Goal: Transaction & Acquisition: Purchase product/service

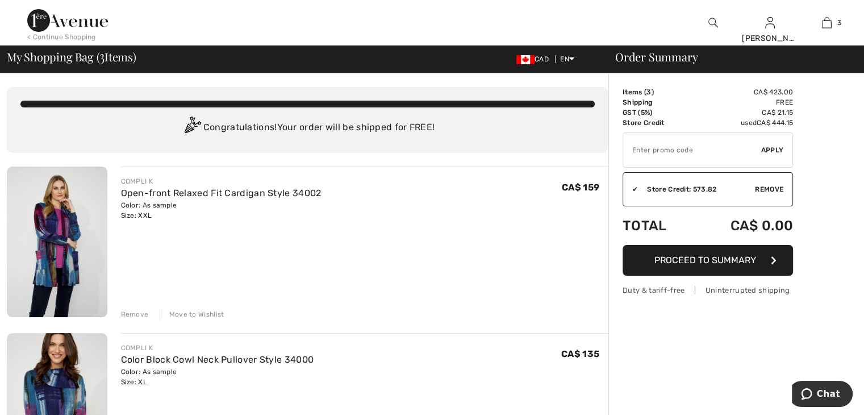
click at [143, 215] on div "Color: As sample Size: XXL" at bounding box center [221, 210] width 200 height 20
click at [69, 228] on img at bounding box center [57, 241] width 101 height 150
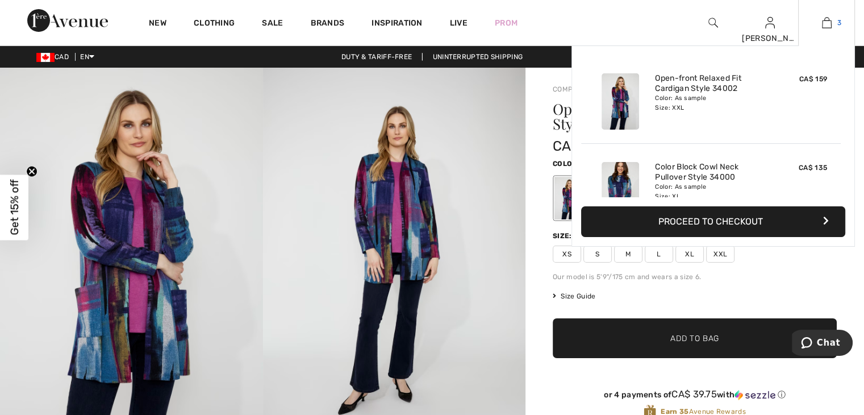
click at [825, 20] on img at bounding box center [827, 23] width 10 height 14
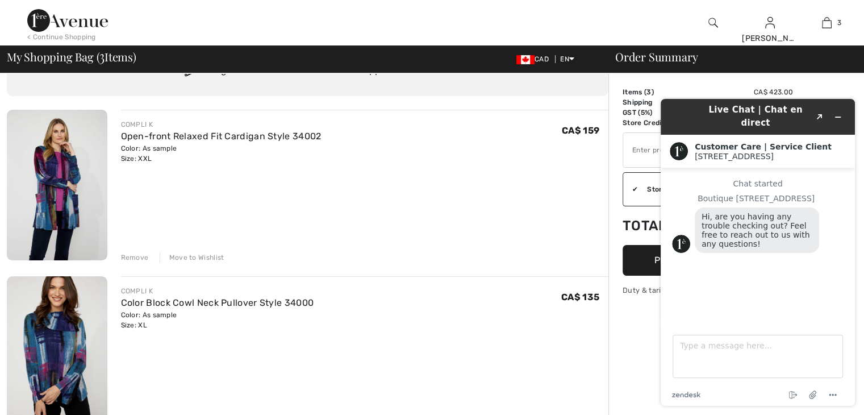
scroll to position [114, 0]
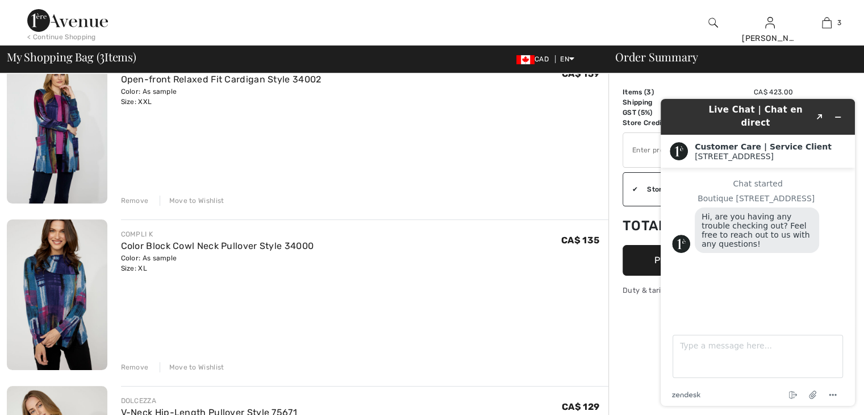
click at [126, 270] on div "Color: As sample Size: XL" at bounding box center [217, 263] width 193 height 20
click at [588, 241] on span "CA$ 135" at bounding box center [580, 240] width 38 height 11
click at [138, 363] on div "Remove" at bounding box center [135, 367] width 28 height 10
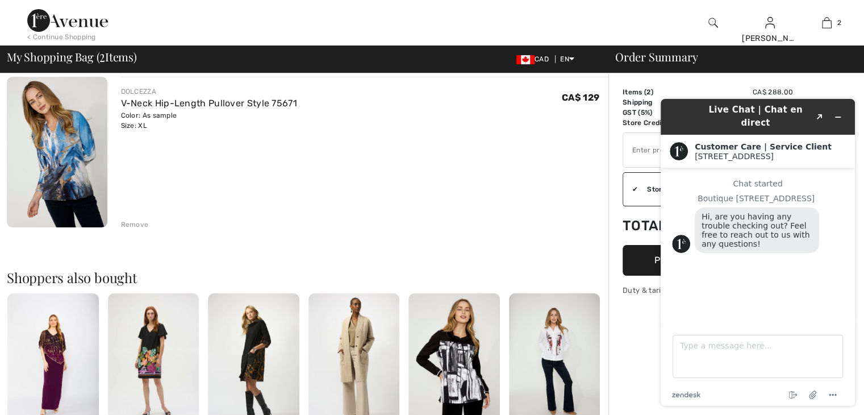
scroll to position [284, 0]
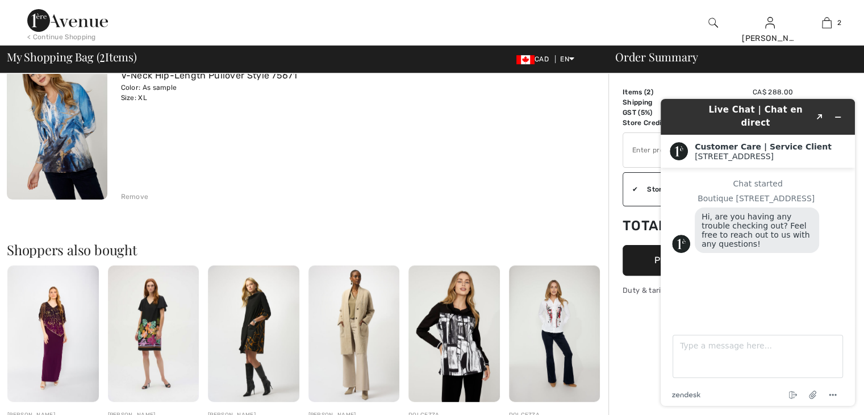
click at [465, 337] on img at bounding box center [453, 333] width 91 height 137
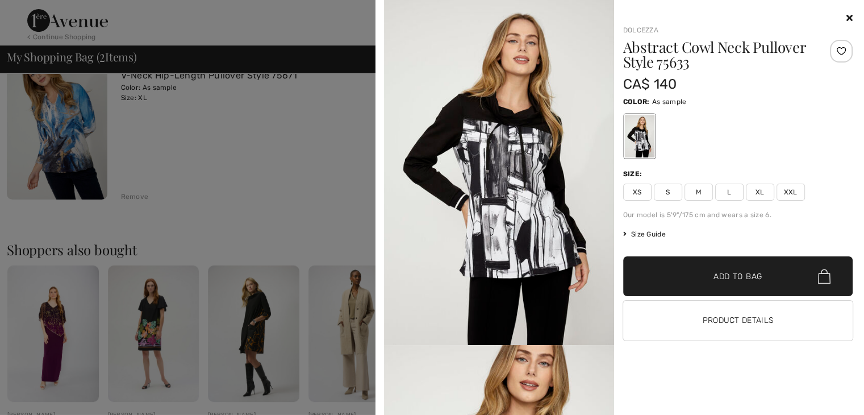
click at [756, 187] on span "XL" at bounding box center [760, 191] width 28 height 17
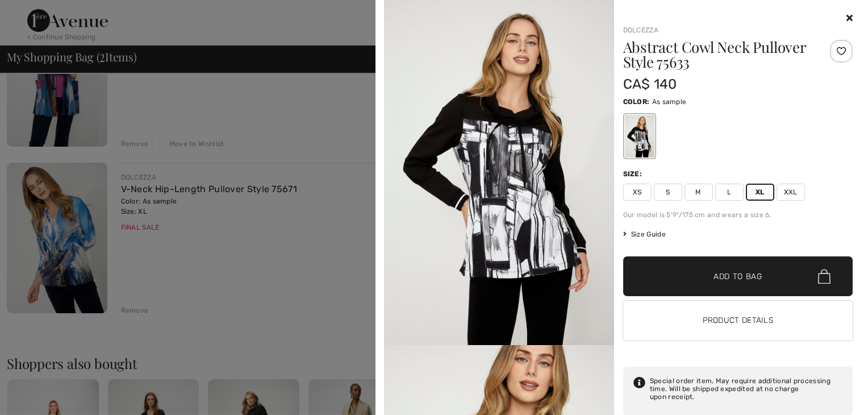
scroll to position [227, 0]
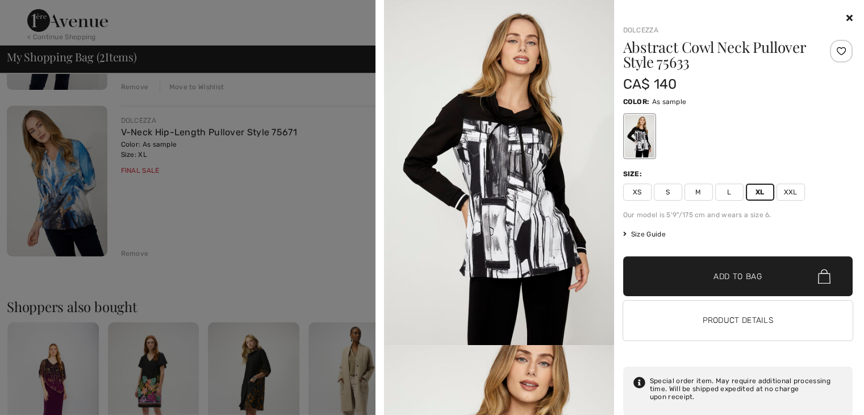
click at [718, 273] on span "Add to Bag" at bounding box center [737, 276] width 49 height 12
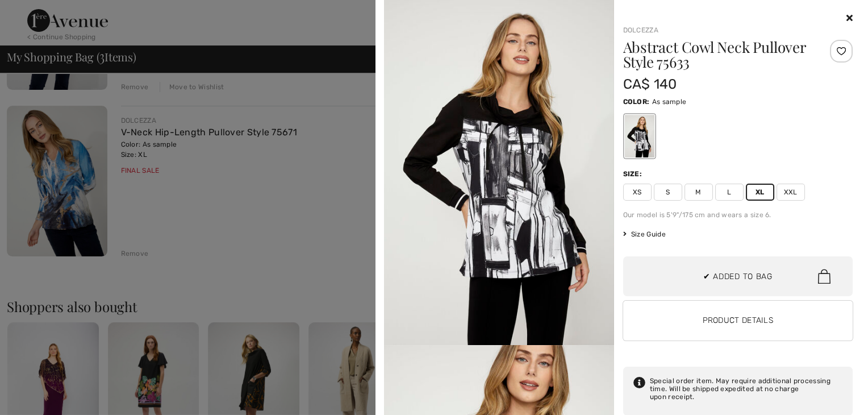
scroll to position [123, 0]
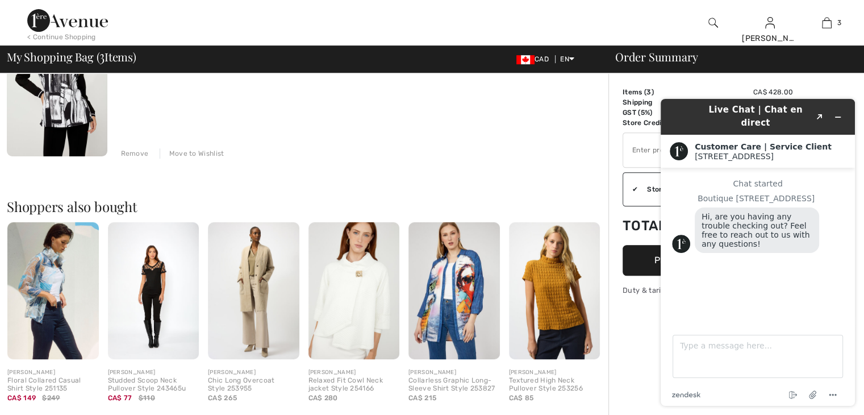
scroll to position [511, 0]
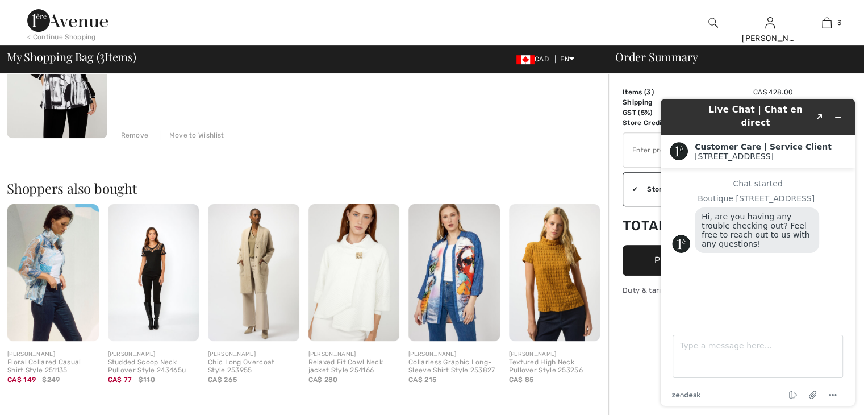
click at [463, 270] on img at bounding box center [453, 272] width 91 height 137
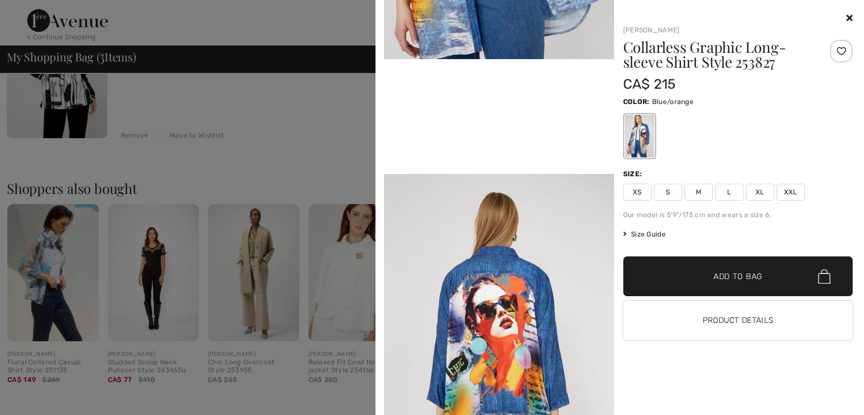
scroll to position [625, 0]
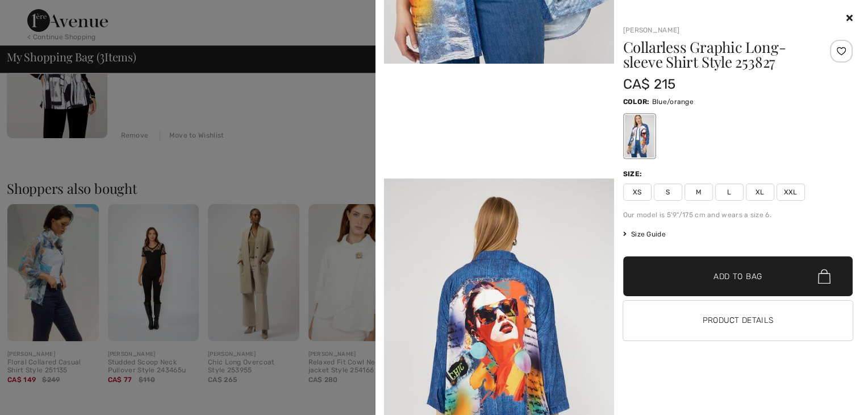
click at [756, 189] on span "XL" at bounding box center [760, 191] width 28 height 17
click at [754, 187] on span "XL" at bounding box center [760, 191] width 28 height 17
click at [756, 189] on span "XL" at bounding box center [760, 191] width 28 height 17
click at [628, 176] on div "Size:" at bounding box center [634, 174] width 22 height 10
click at [754, 184] on span "XL" at bounding box center [760, 191] width 28 height 17
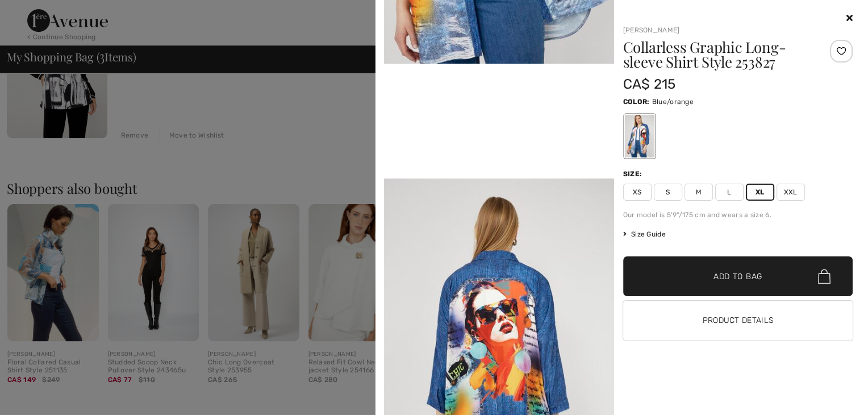
click at [733, 266] on span "✔ Added to Bag Add to Bag" at bounding box center [738, 276] width 230 height 40
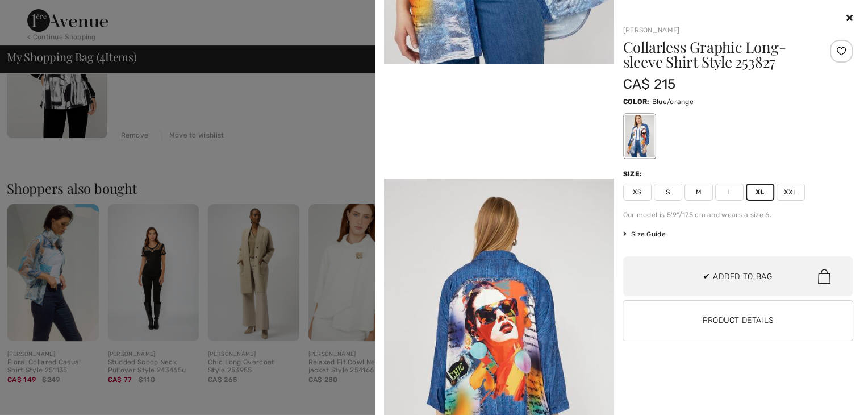
scroll to position [211, 0]
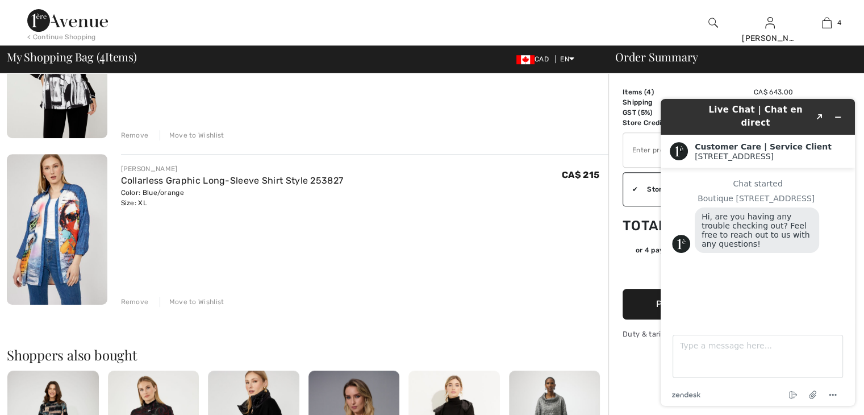
click at [532, 216] on div "FRANK LYMAN Collarless Graphic Long-Sleeve Shirt Style 253827 Color: Blue/orang…" at bounding box center [365, 230] width 488 height 152
click at [690, 108] on div "Live Chat | Chat en direct Created with Sketch." at bounding box center [757, 116] width 178 height 27
click at [834, 113] on icon "Minimize widget" at bounding box center [838, 117] width 8 height 8
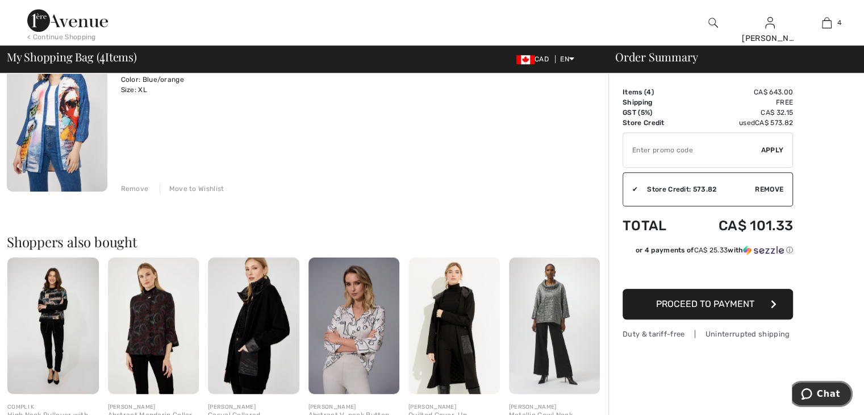
scroll to position [625, 0]
click at [638, 144] on input "TEXT" at bounding box center [692, 150] width 138 height 34
click at [770, 149] on span "Apply" at bounding box center [772, 150] width 23 height 10
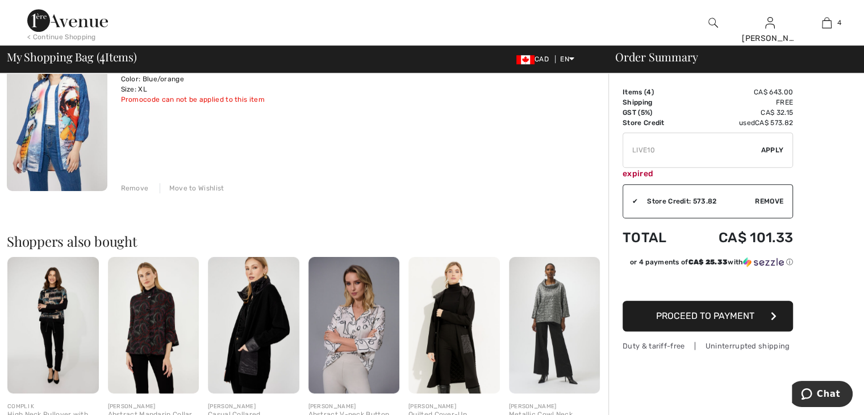
click at [717, 197] on div "Store Credit: 573.82" at bounding box center [696, 201] width 117 height 10
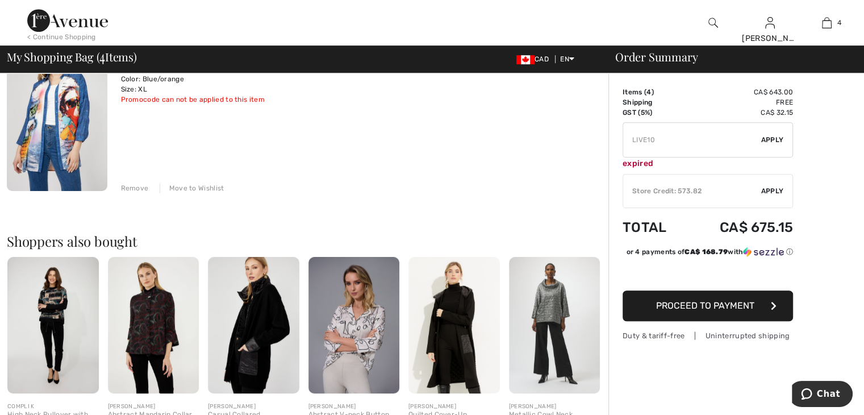
click at [702, 188] on div "Store Credit: 573.82" at bounding box center [692, 191] width 138 height 10
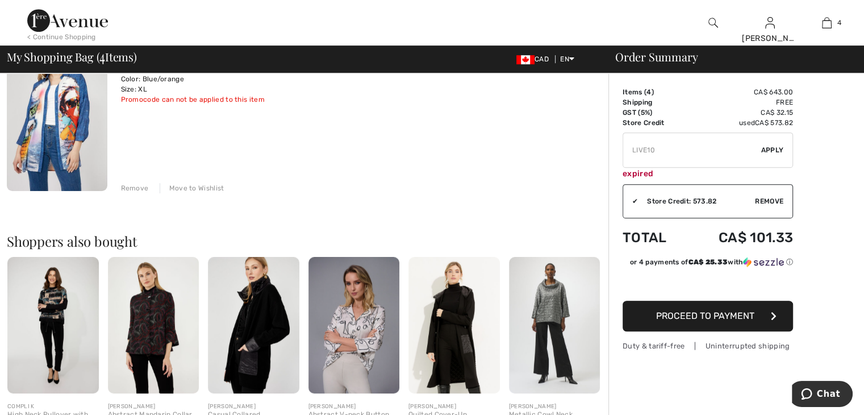
click at [719, 196] on div "Store Credit: 573.82" at bounding box center [696, 201] width 117 height 10
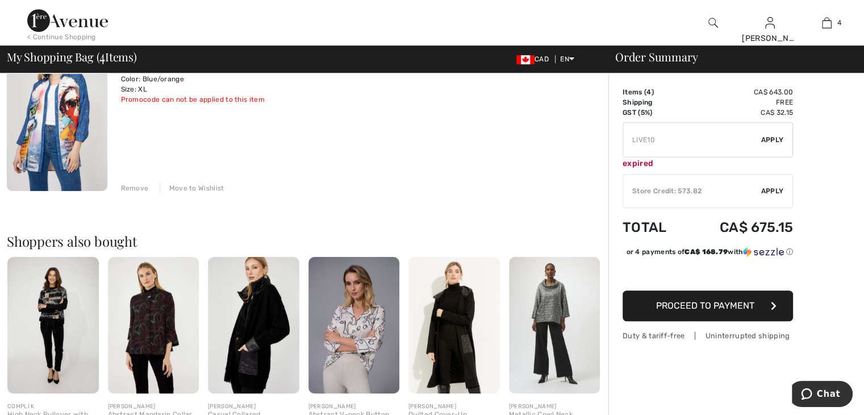
click at [654, 137] on input "TEXT" at bounding box center [692, 140] width 138 height 34
type input "L"
click at [462, 340] on img at bounding box center [453, 325] width 91 height 137
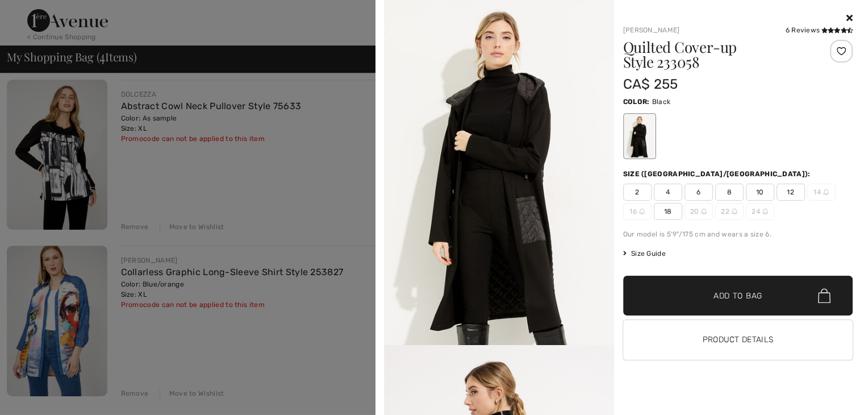
scroll to position [454, 0]
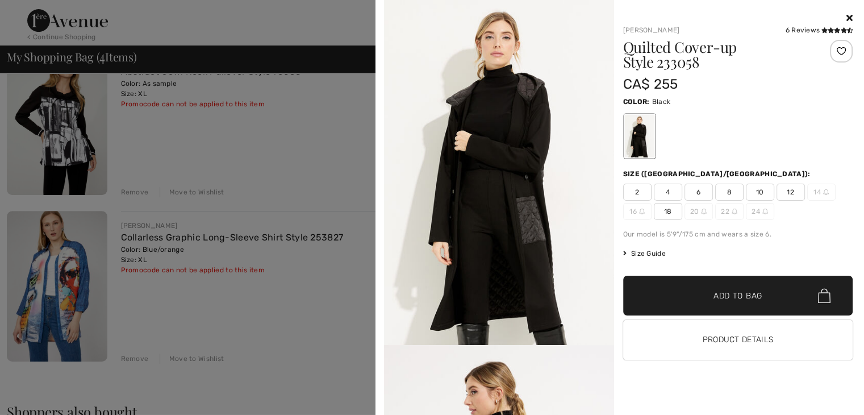
click at [135, 356] on div at bounding box center [432, 207] width 864 height 415
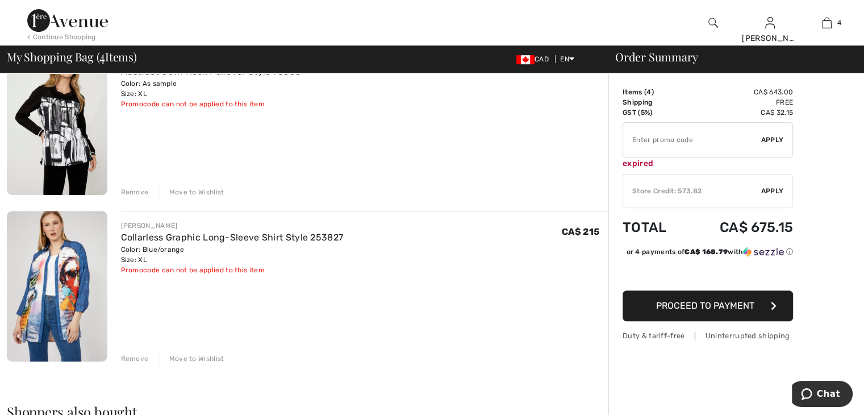
click at [135, 356] on div "Remove" at bounding box center [135, 358] width 28 height 10
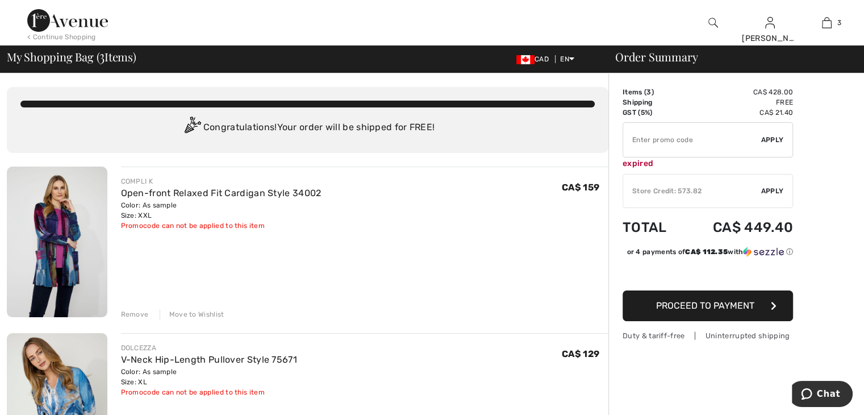
scroll to position [57, 0]
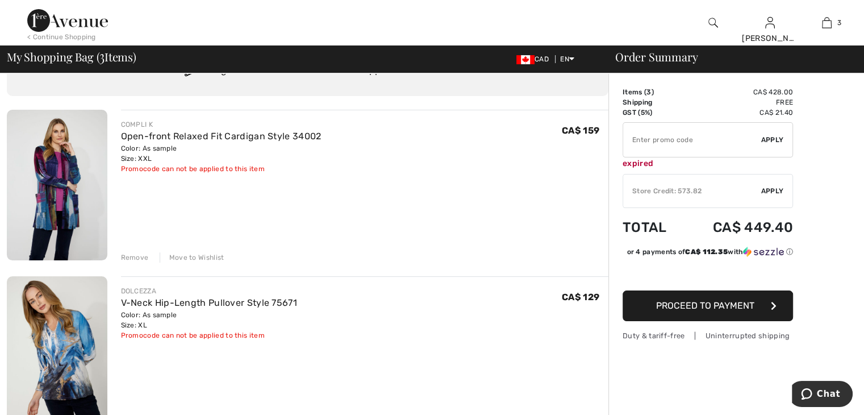
click at [150, 159] on div "Color: As sample Size: XXL" at bounding box center [221, 153] width 200 height 20
click at [140, 160] on div "Color: As sample Size: XXL" at bounding box center [221, 153] width 200 height 20
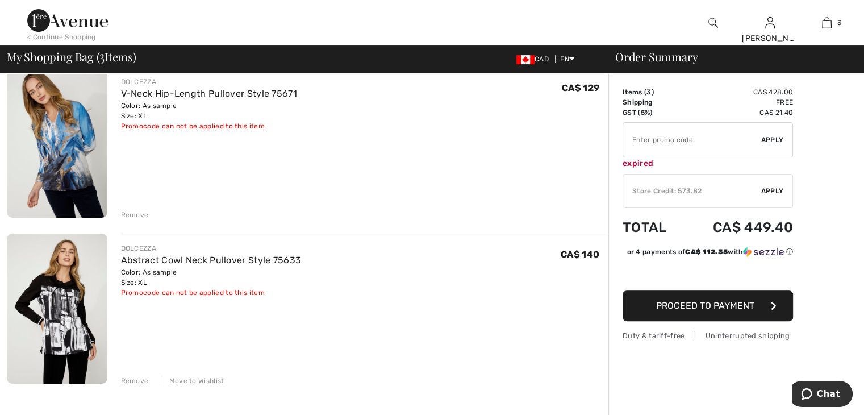
scroll to position [284, 0]
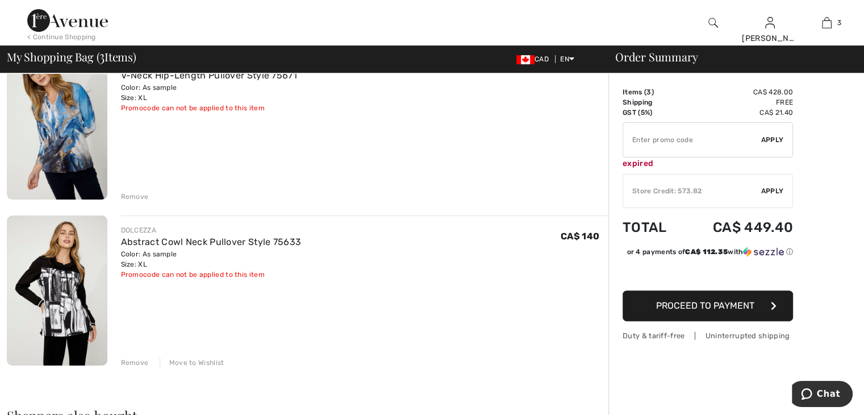
click at [140, 233] on div "DOLCEZZA" at bounding box center [211, 230] width 181 height 10
click at [77, 286] on img at bounding box center [57, 290] width 101 height 150
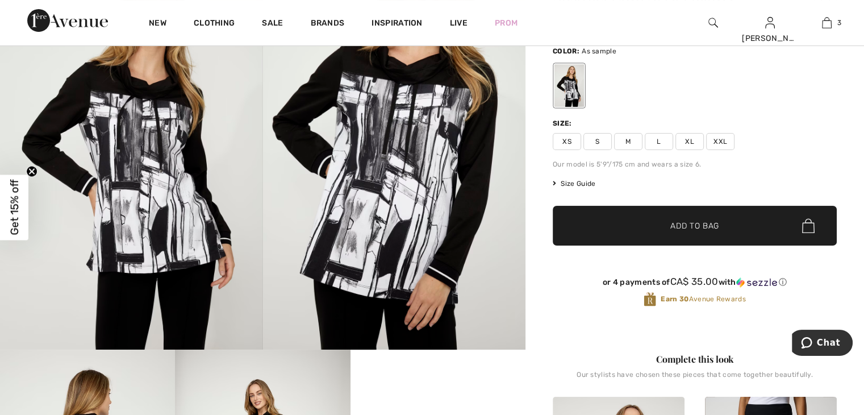
scroll to position [57, 0]
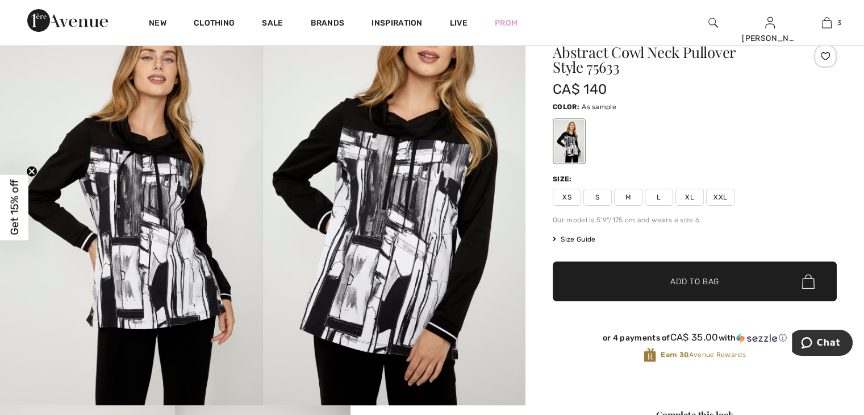
click at [687, 193] on span "XL" at bounding box center [689, 197] width 28 height 17
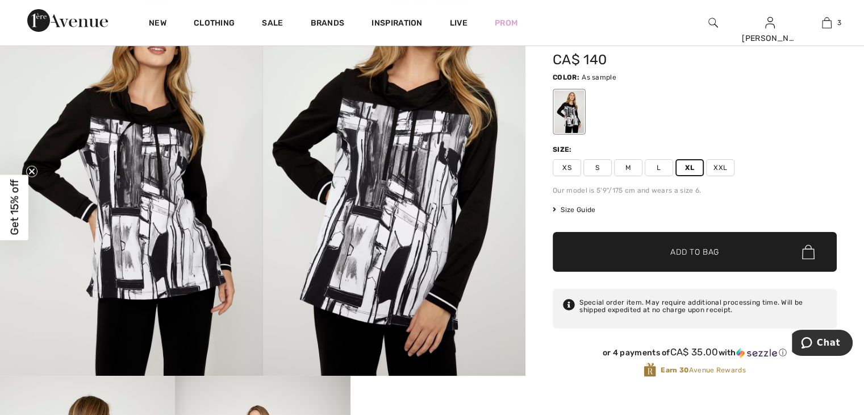
scroll to position [114, 0]
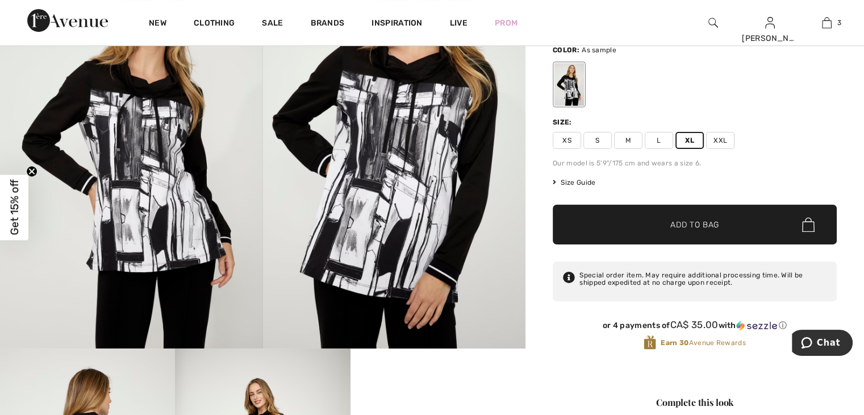
click at [501, 232] on img at bounding box center [394, 151] width 263 height 394
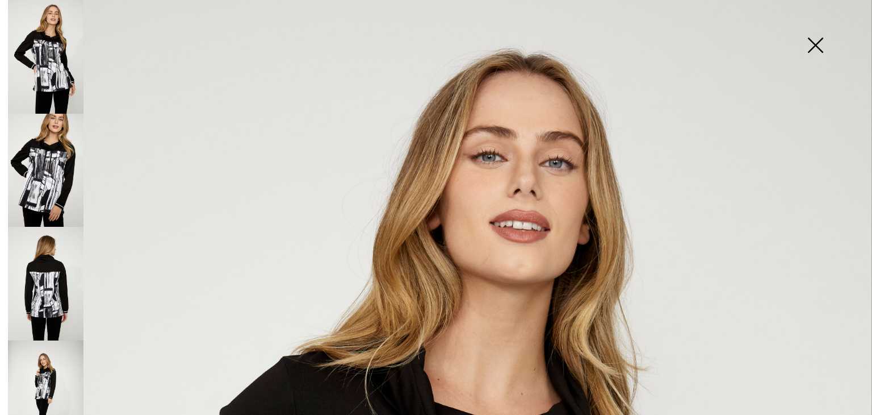
click at [814, 44] on img at bounding box center [815, 46] width 57 height 58
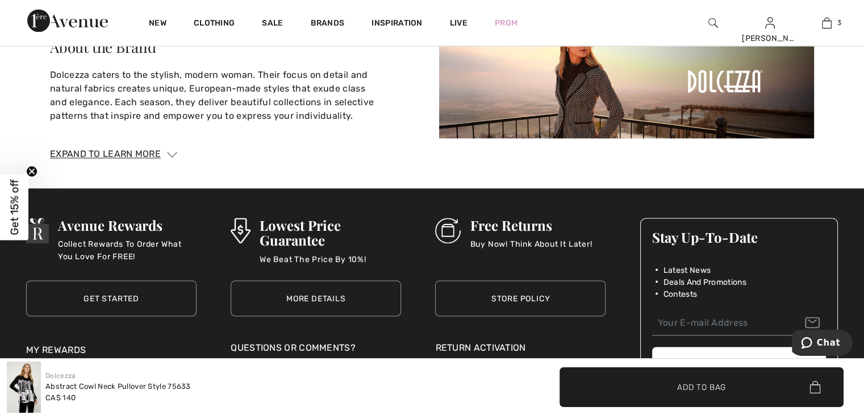
scroll to position [1931, 0]
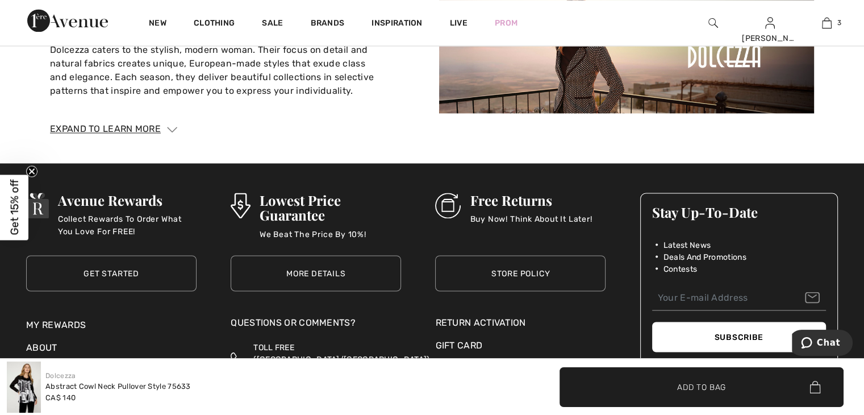
click at [157, 265] on link "Get Started" at bounding box center [111, 273] width 170 height 36
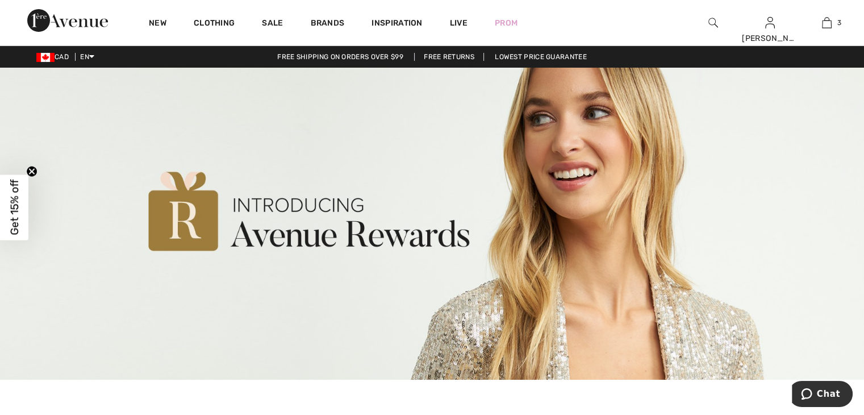
click at [189, 219] on img at bounding box center [432, 224] width 864 height 312
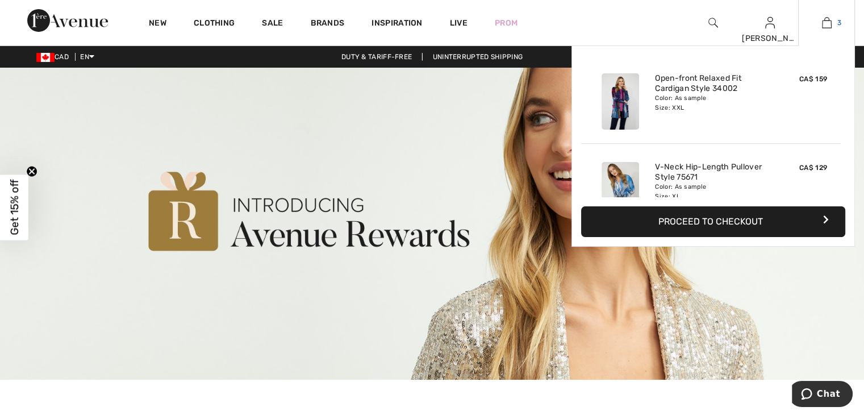
click at [826, 19] on img at bounding box center [827, 23] width 10 height 14
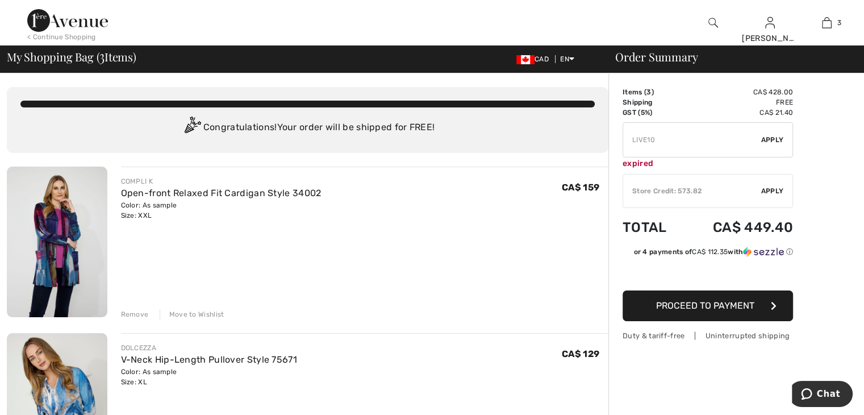
click at [654, 138] on input "TEXT" at bounding box center [692, 140] width 138 height 34
type input "L"
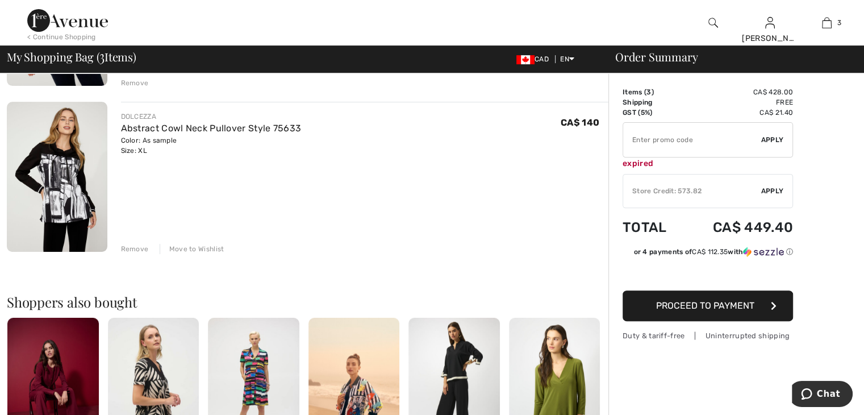
scroll to position [454, 0]
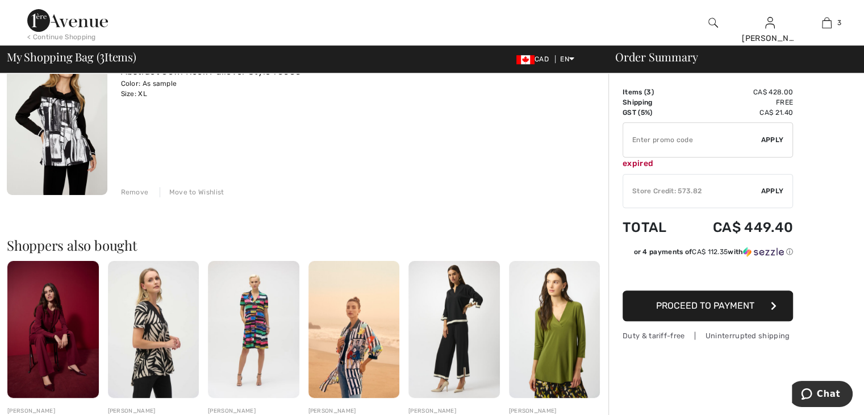
click at [564, 329] on img at bounding box center [554, 329] width 91 height 137
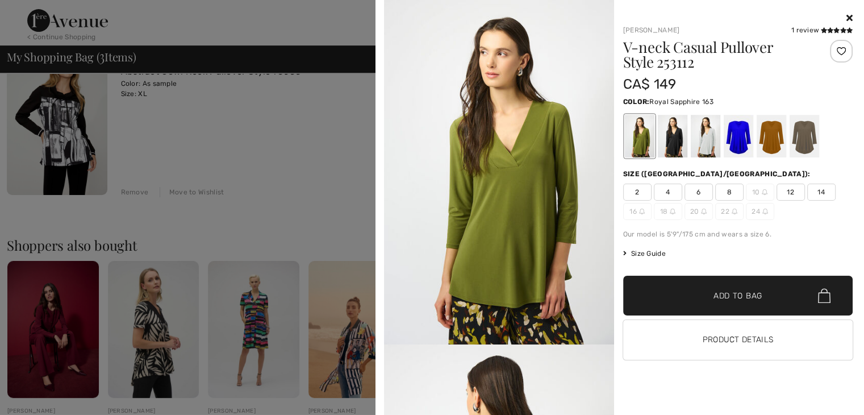
click at [737, 144] on div at bounding box center [738, 136] width 30 height 43
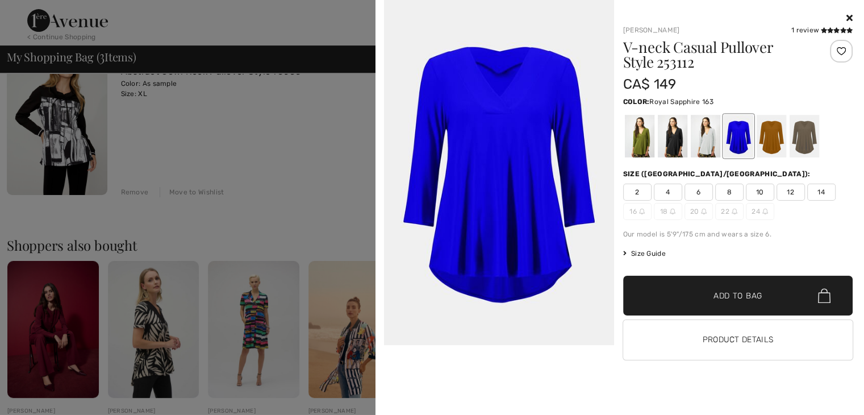
click at [540, 200] on img at bounding box center [499, 172] width 230 height 345
click at [706, 146] on div at bounding box center [705, 136] width 30 height 43
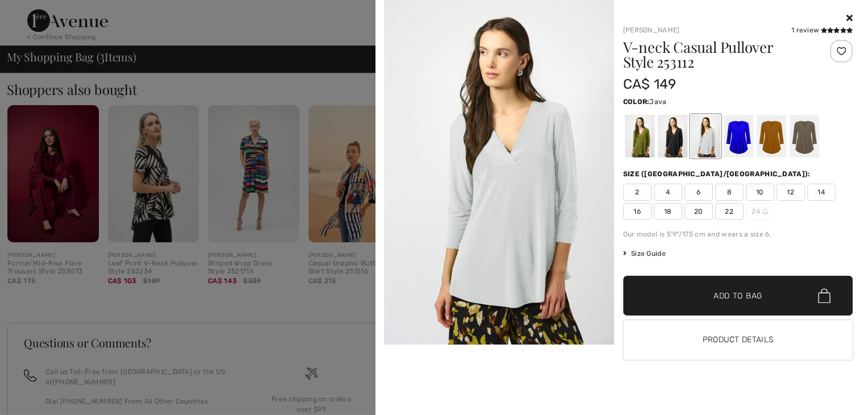
scroll to position [592, 0]
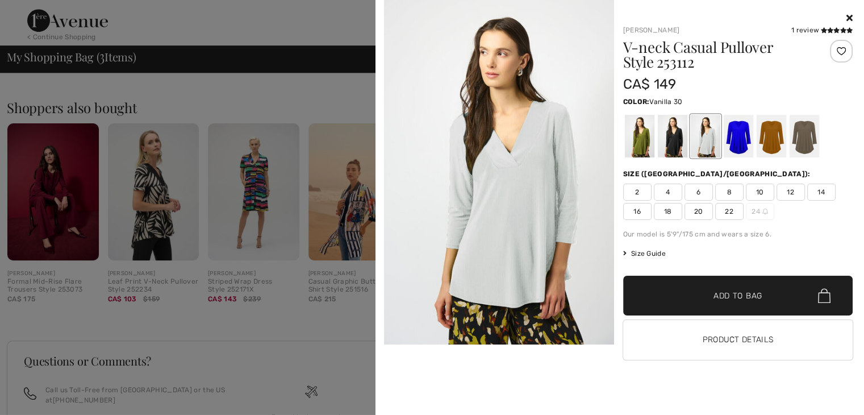
click at [361, 203] on div at bounding box center [432, 207] width 864 height 415
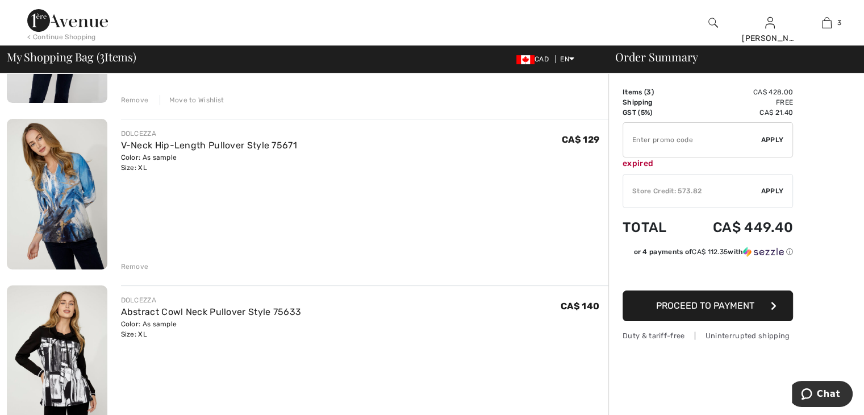
scroll to position [194, 0]
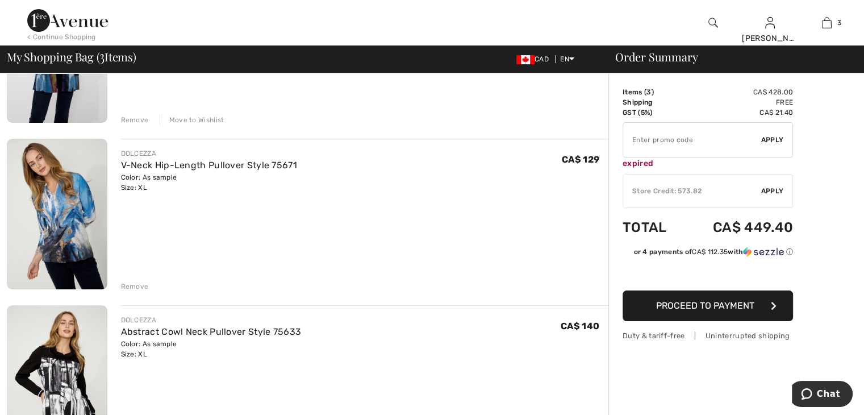
click at [668, 303] on span "Proceed to Payment" at bounding box center [705, 305] width 98 height 11
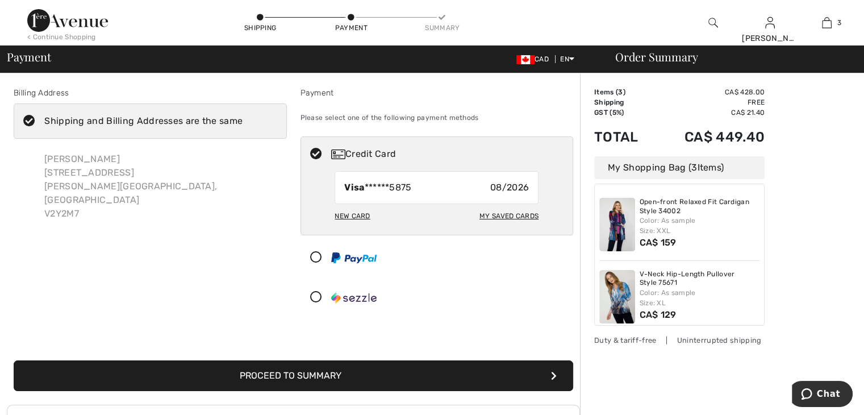
click at [411, 187] on span "Visa ******5875" at bounding box center [377, 188] width 67 height 14
click at [392, 186] on span "Visa ******5875" at bounding box center [377, 188] width 67 height 14
click at [317, 151] on icon at bounding box center [316, 154] width 30 height 12
click at [348, 215] on div "New Card" at bounding box center [352, 215] width 35 height 19
radio input "true"
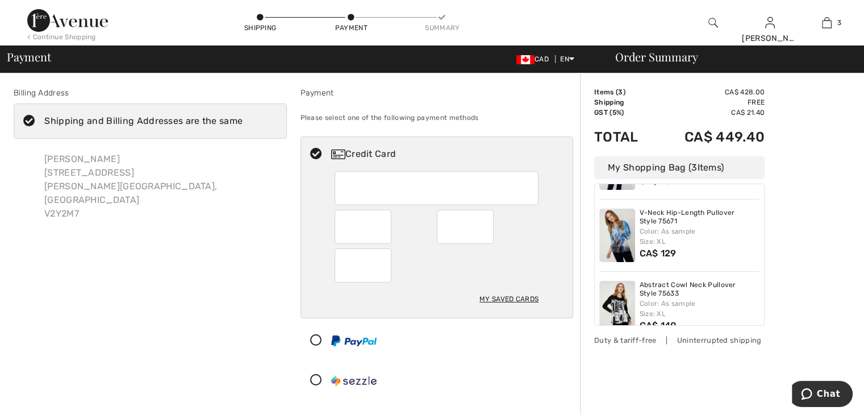
scroll to position [79, 0]
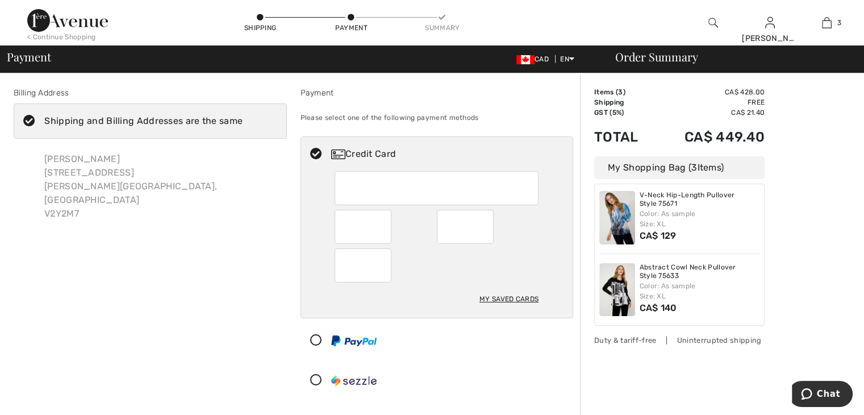
click at [616, 287] on img at bounding box center [617, 289] width 36 height 53
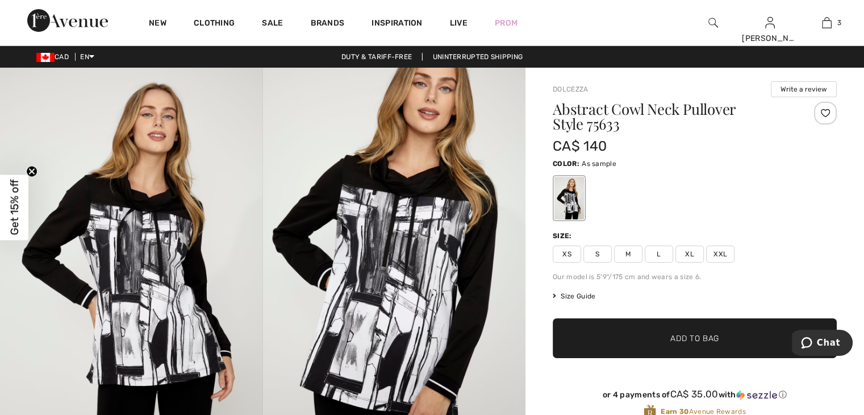
click at [680, 250] on span "XL" at bounding box center [689, 253] width 28 height 17
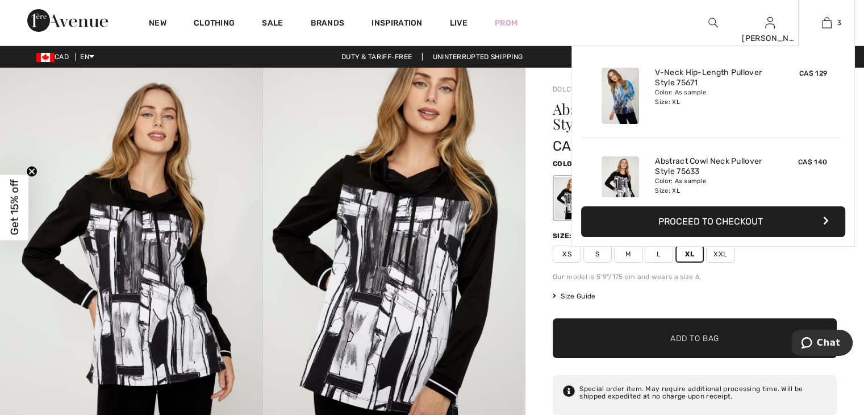
scroll to position [114, 0]
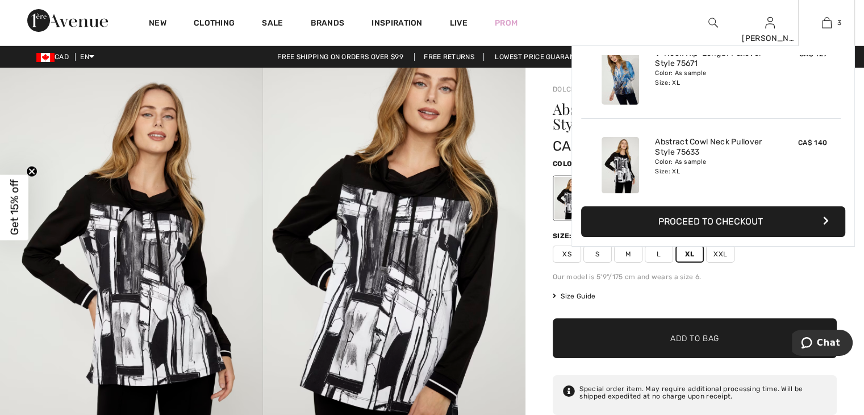
click at [620, 161] on img at bounding box center [619, 165] width 37 height 56
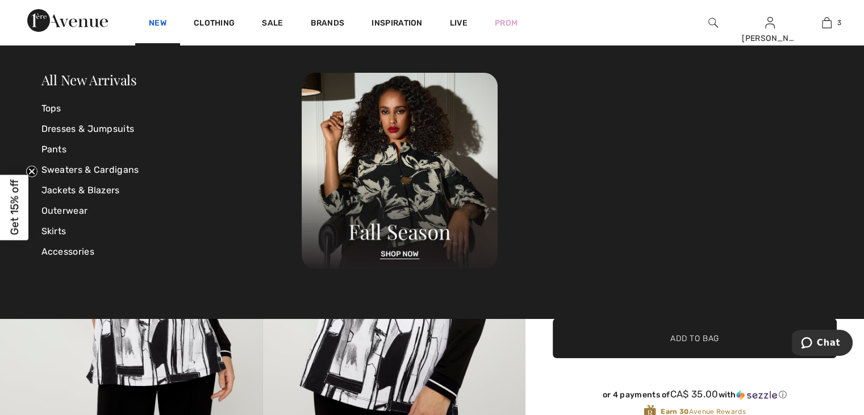
click at [155, 20] on link "New" at bounding box center [158, 24] width 18 height 12
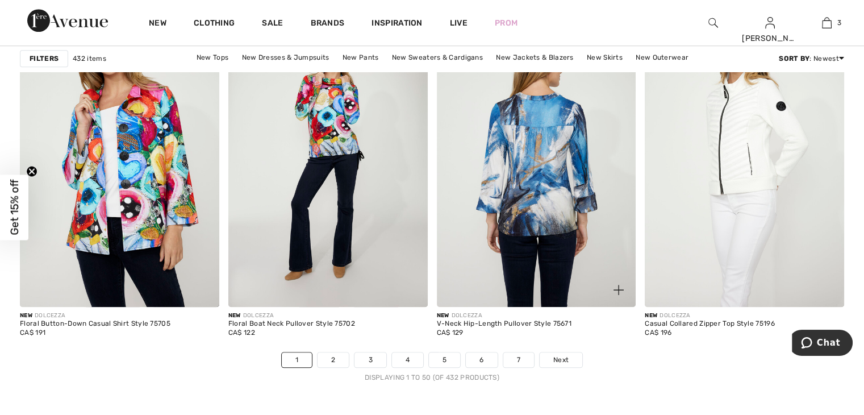
scroll to position [5225, 0]
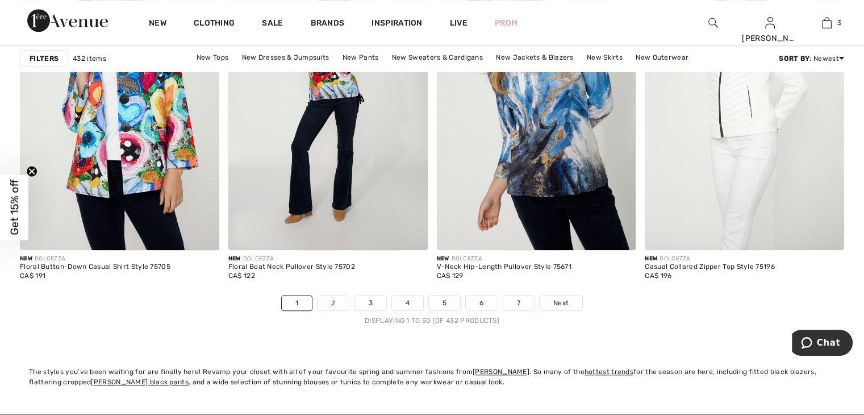
click at [332, 298] on link "2" at bounding box center [332, 302] width 31 height 15
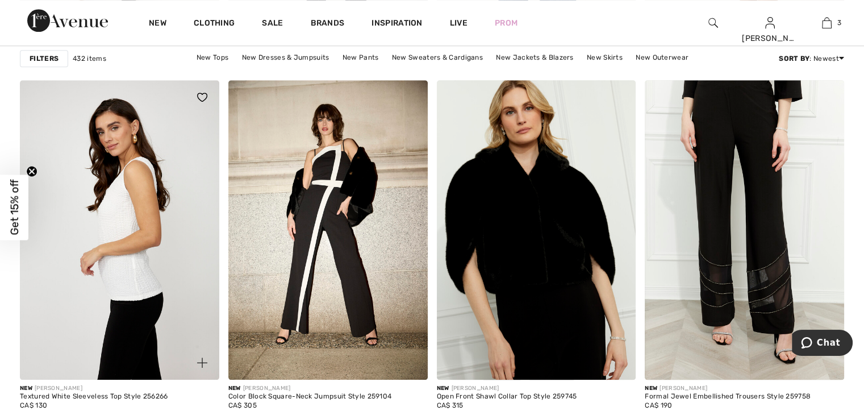
scroll to position [1136, 0]
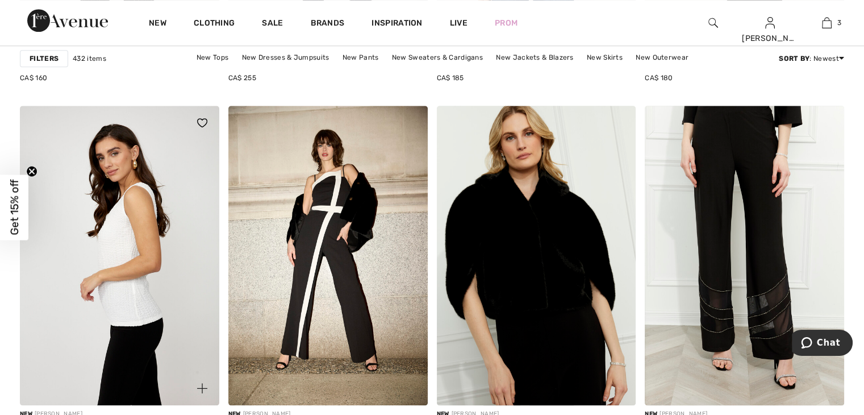
click at [133, 294] on img at bounding box center [119, 255] width 199 height 299
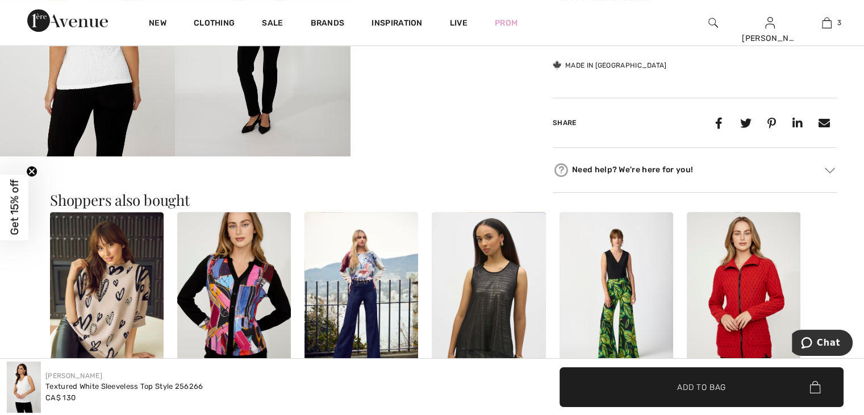
scroll to position [625, 0]
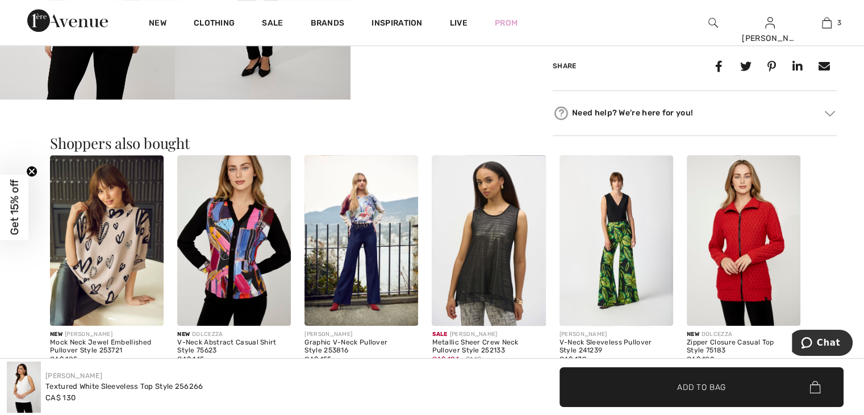
click at [725, 278] on img at bounding box center [744, 240] width 114 height 170
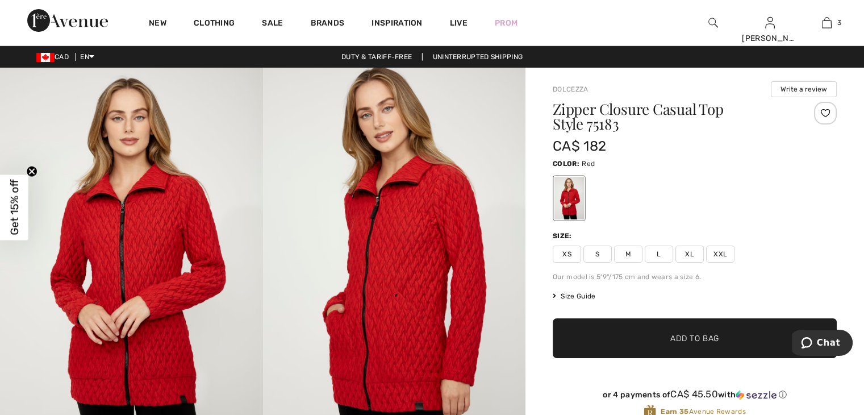
click at [45, 56] on img at bounding box center [45, 57] width 18 height 9
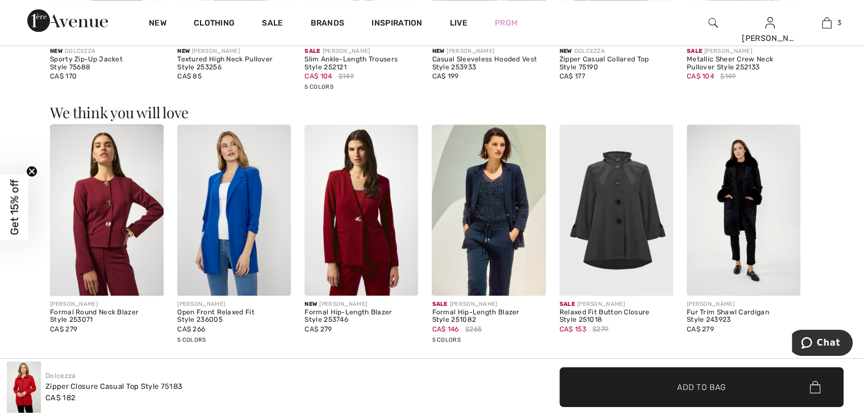
scroll to position [1193, 0]
click at [236, 199] on img at bounding box center [234, 209] width 114 height 170
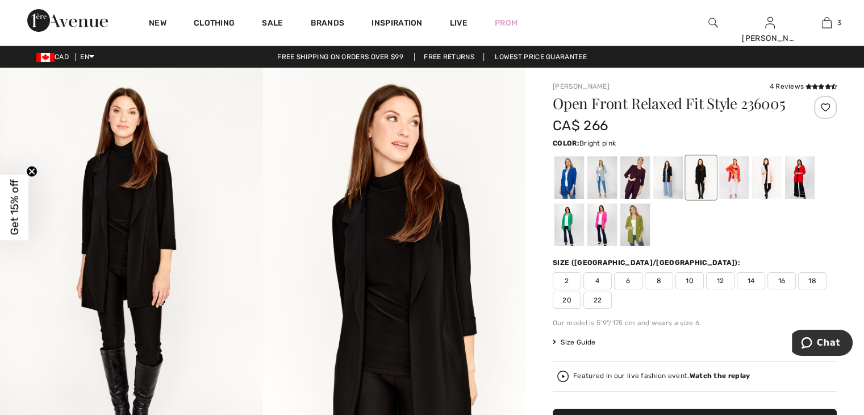
click at [600, 220] on div at bounding box center [602, 224] width 30 height 43
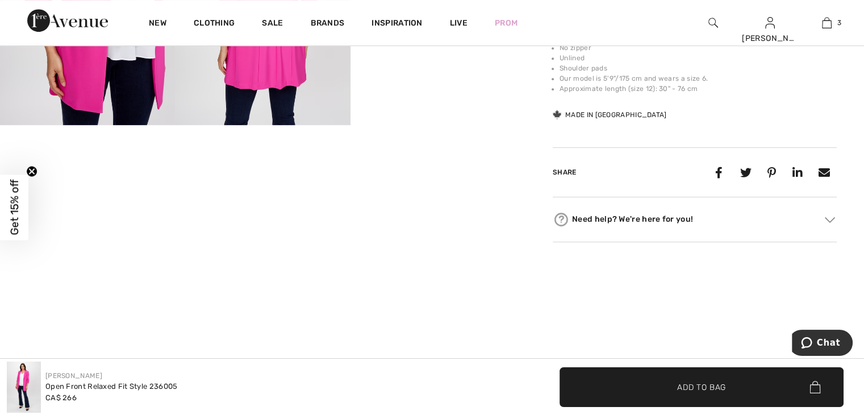
scroll to position [625, 0]
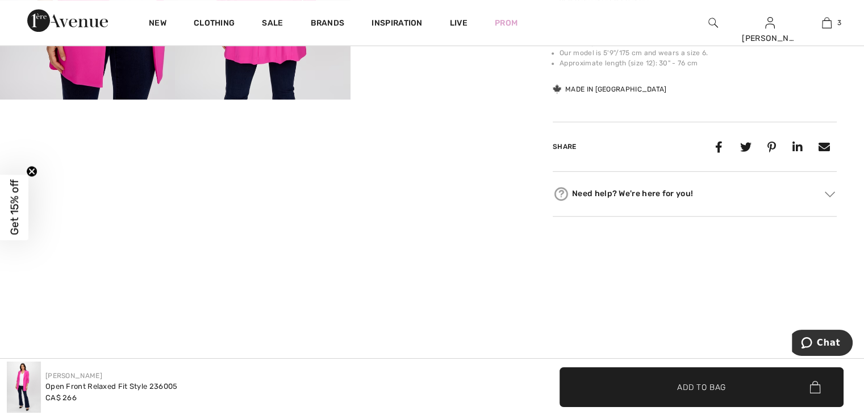
click at [13, 207] on span "Get 15% off" at bounding box center [14, 207] width 13 height 56
click at [73, 227] on div "Close dialog Want 15% off your first order? You're just one step away from excl…" at bounding box center [432, 207] width 864 height 415
click at [30, 187] on video "Your browser does not support the video tag." at bounding box center [87, 142] width 175 height 87
